Goal: Information Seeking & Learning: Learn about a topic

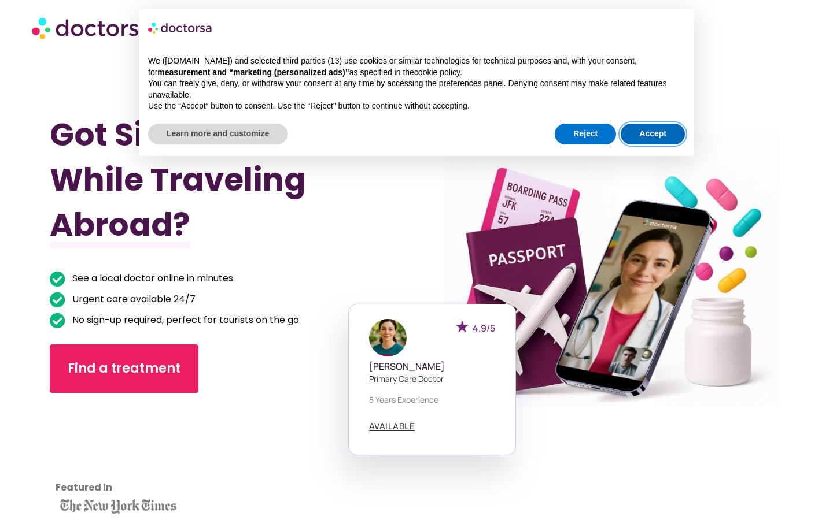
click at [649, 139] on button "Accept" at bounding box center [653, 134] width 64 height 21
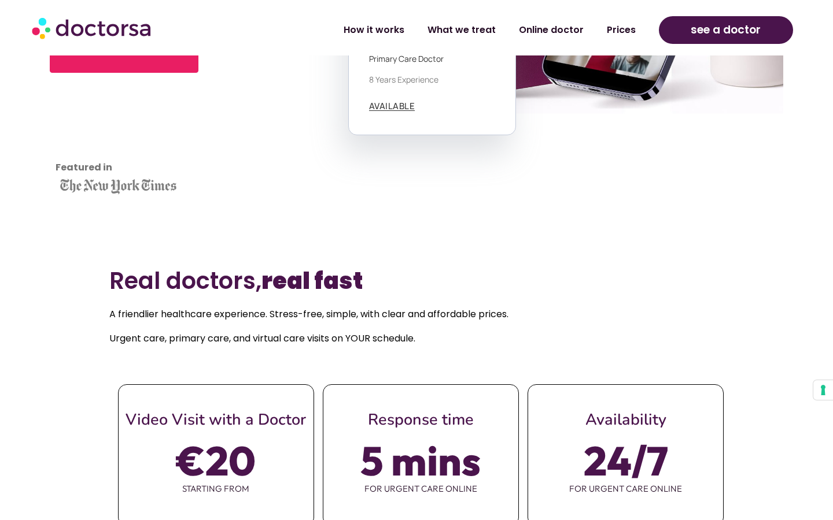
scroll to position [223, 0]
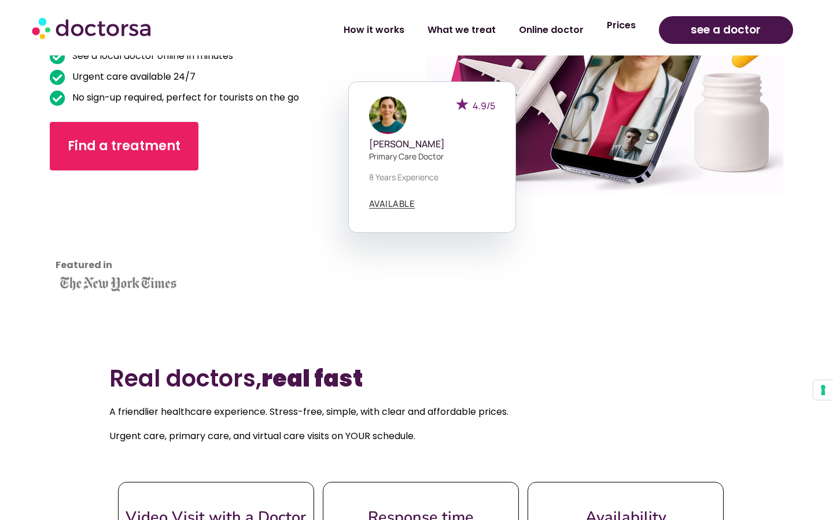
click at [626, 26] on link "Prices" at bounding box center [621, 25] width 52 height 27
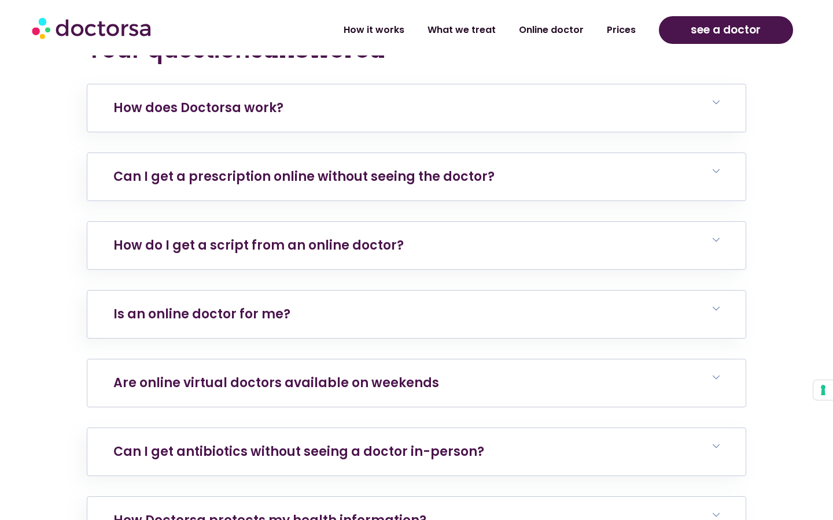
scroll to position [4108, 0]
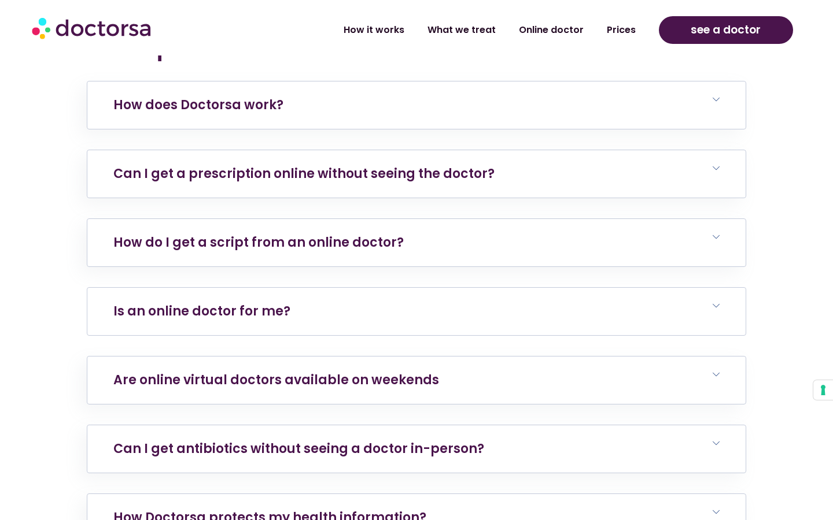
click at [717, 302] on icon at bounding box center [715, 305] width 7 height 7
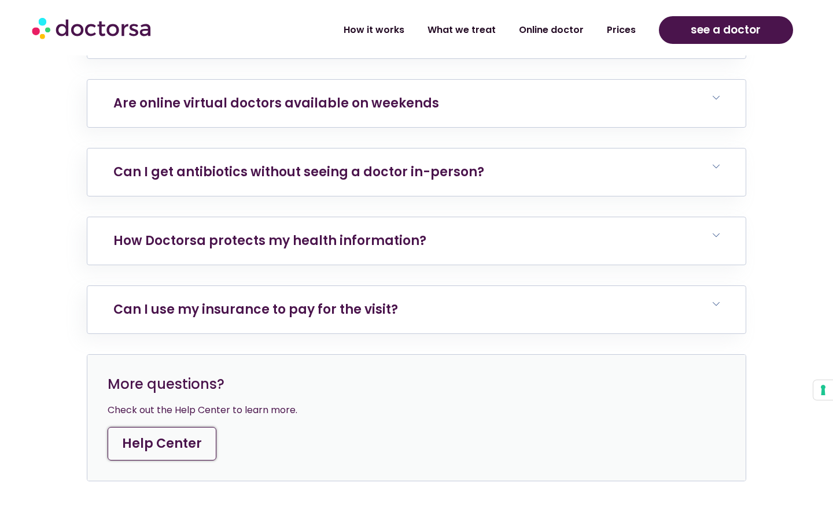
scroll to position [4521, 0]
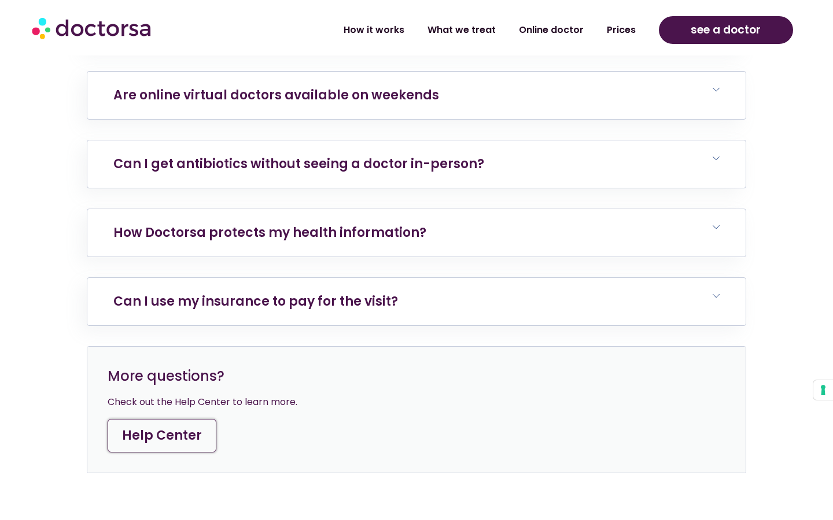
click at [177, 423] on link "Help Center" at bounding box center [162, 436] width 109 height 34
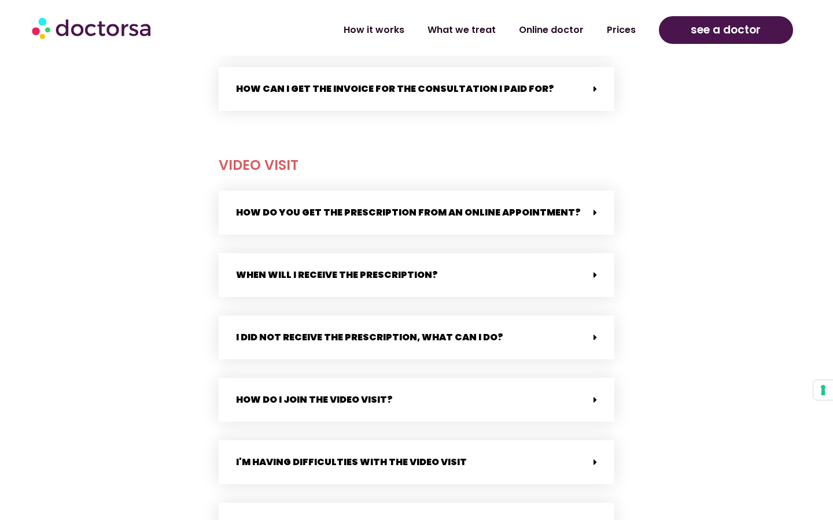
scroll to position [814, 0]
click at [596, 271] on icon at bounding box center [594, 274] width 3 height 9
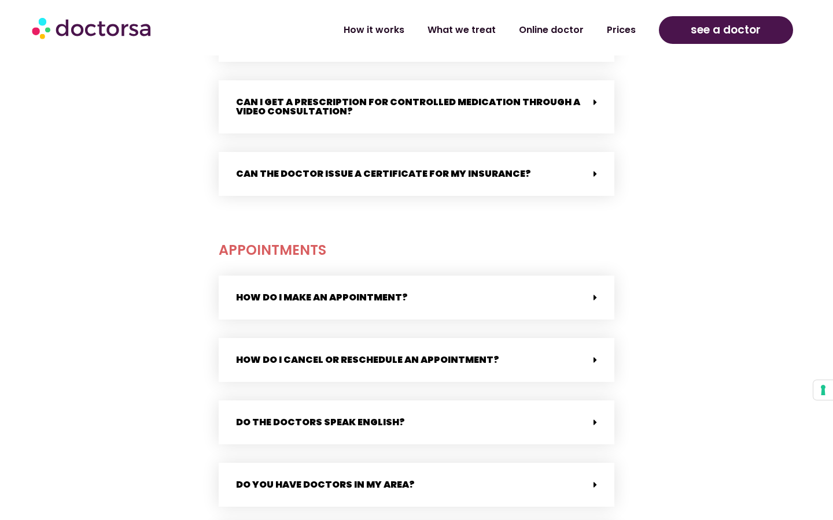
scroll to position [1568, 0]
click at [593, 293] on span at bounding box center [592, 298] width 9 height 10
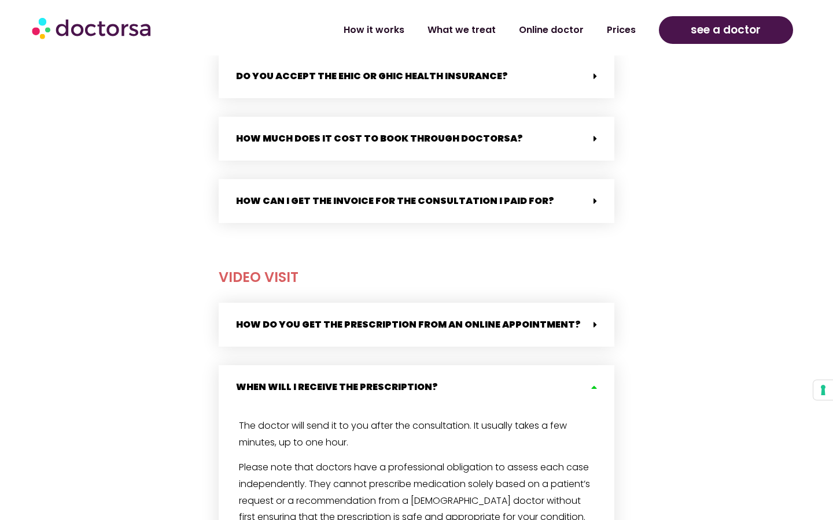
scroll to position [576, 0]
